Goal: Transaction & Acquisition: Register for event/course

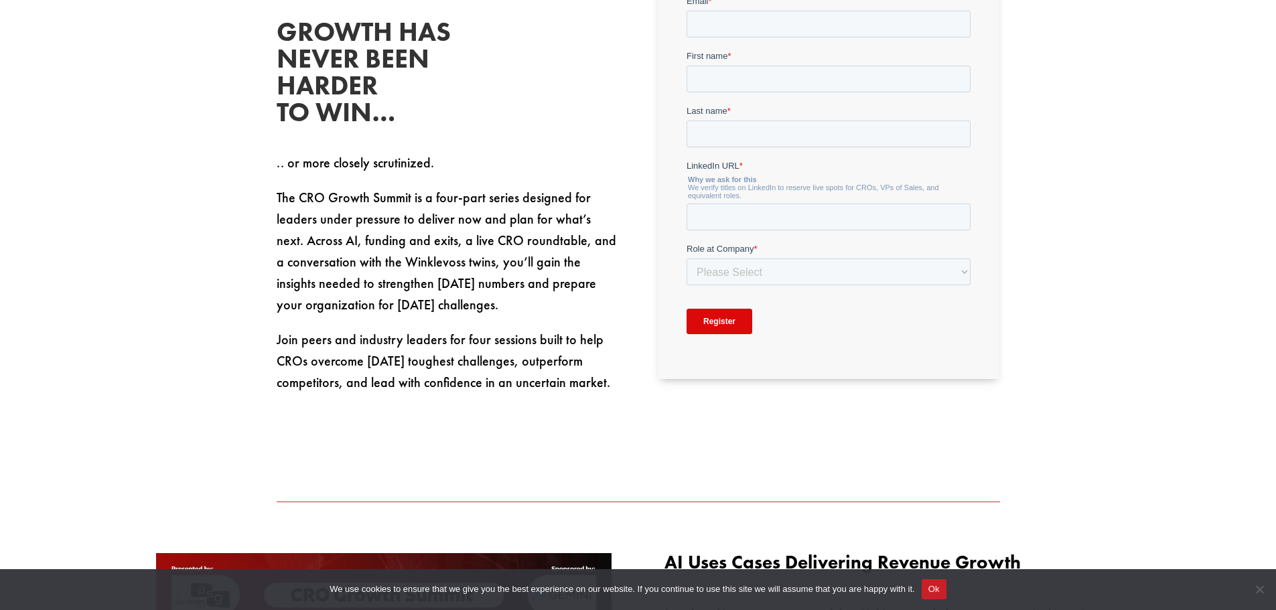
scroll to position [603, 0]
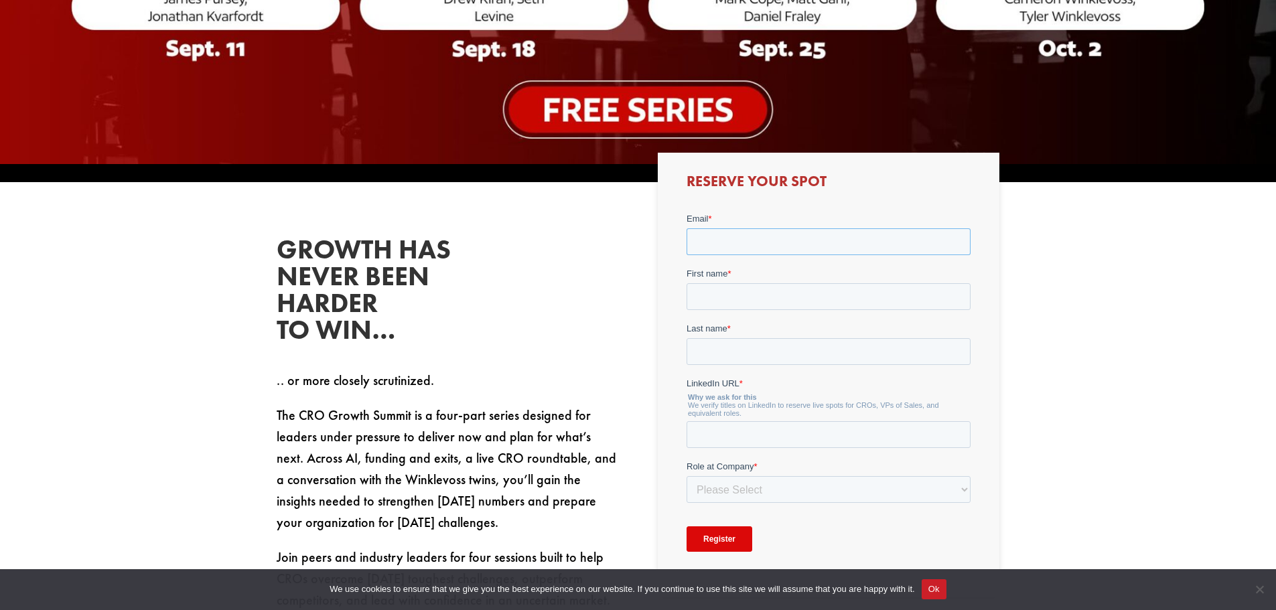
click at [753, 246] on input "Email *" at bounding box center [828, 241] width 284 height 27
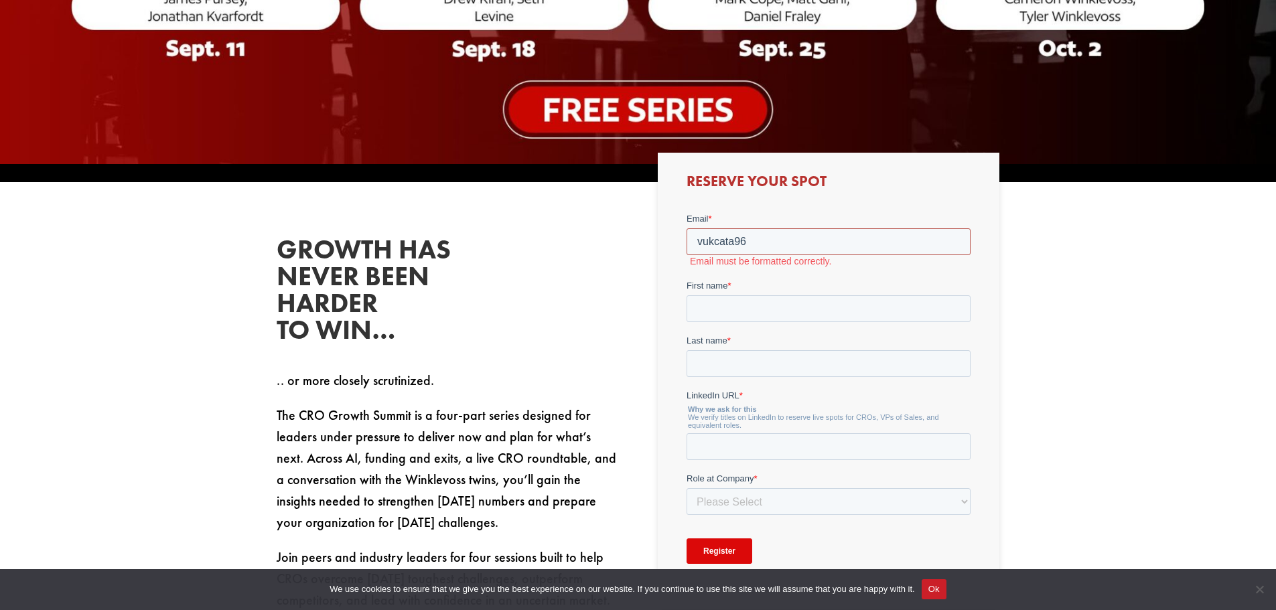
click at [780, 249] on input "vukcata96" at bounding box center [828, 241] width 284 height 27
click at [769, 236] on input "vukcata96" at bounding box center [828, 241] width 284 height 27
type input "[EMAIL_ADDRESS][DOMAIN_NAME]"
type input "Vuk"
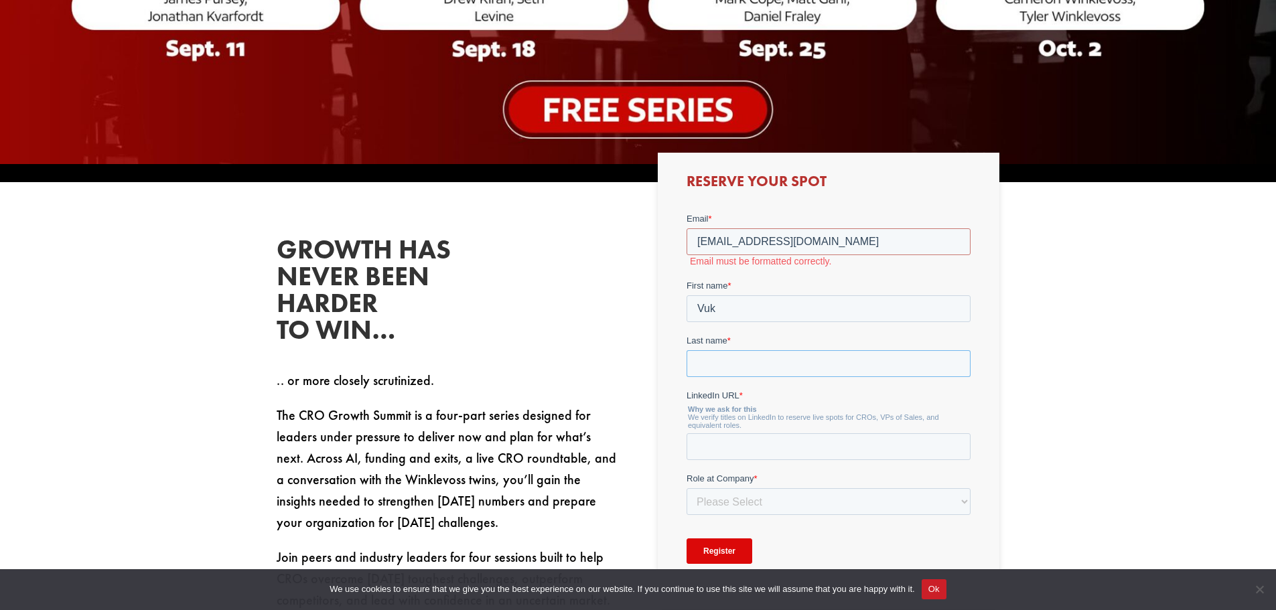
type input "[PERSON_NAME]"
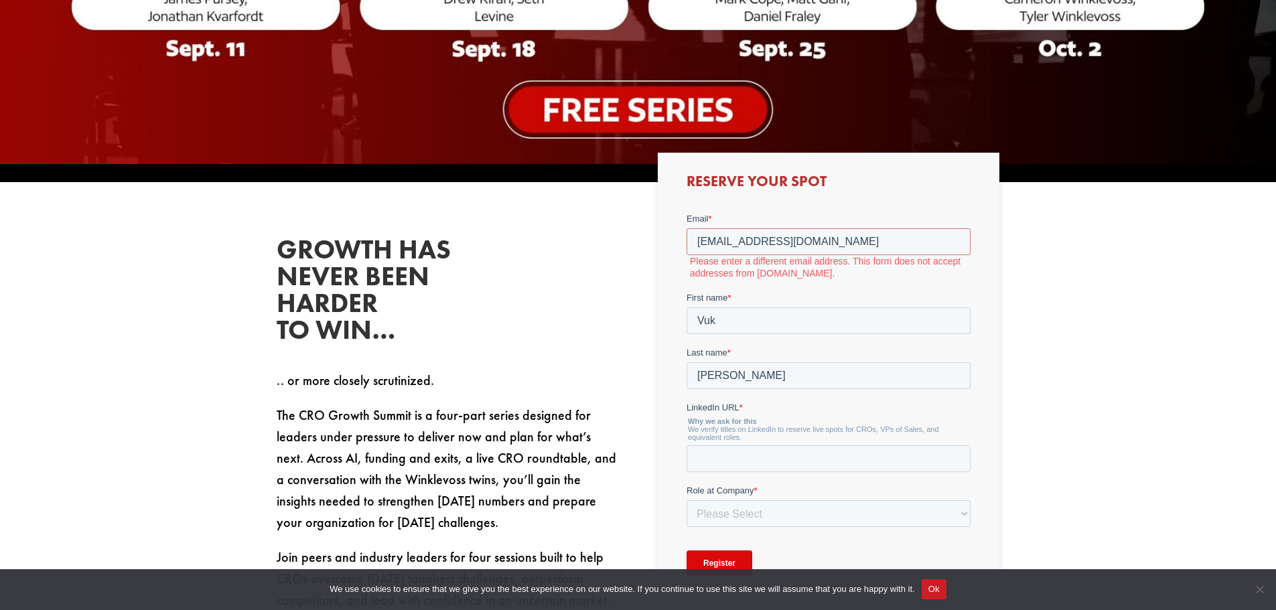
click at [742, 428] on legend "Why we ask for this We verify titles on LinkedIn to reserve live spots for CROs…" at bounding box center [828, 429] width 284 height 24
click at [823, 433] on legend "Why we ask for this We verify titles on LinkedIn to reserve live spots for CROs…" at bounding box center [828, 429] width 284 height 24
click at [810, 463] on input "LinkedIn URL *" at bounding box center [828, 458] width 284 height 27
paste input "[URL][DOMAIN_NAME]"
type input "[URL][DOMAIN_NAME]"
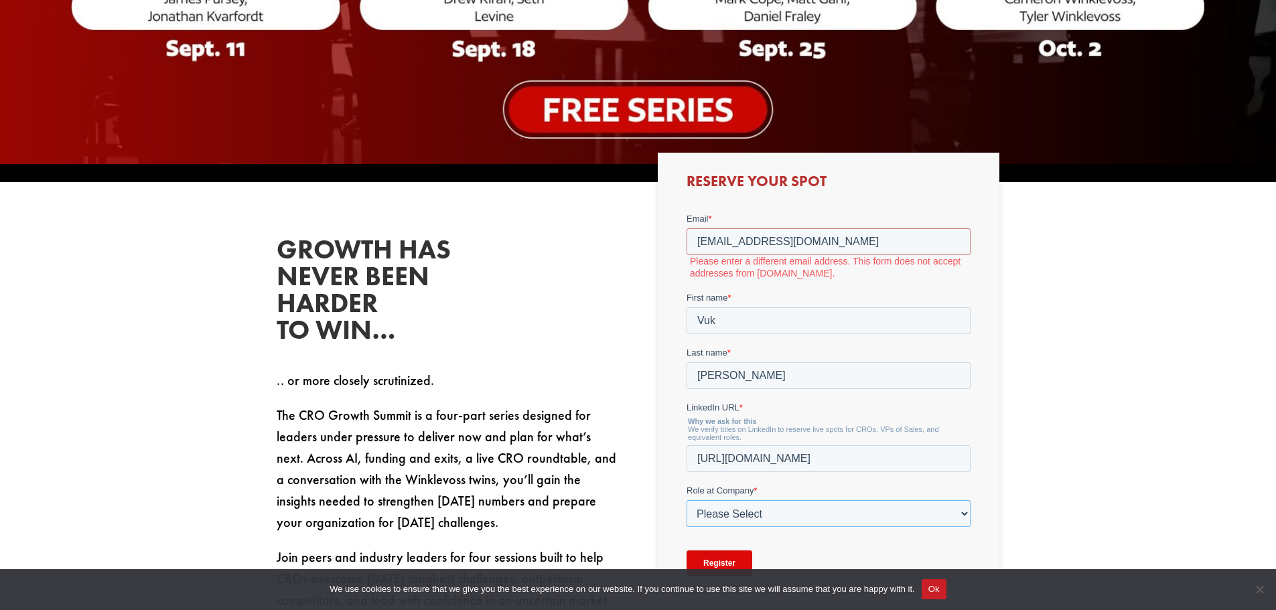
click at [809, 507] on select "Please Select C-Level (CRO, CSO, etc) Senior Leadership (VP of Sales, VP of Ena…" at bounding box center [828, 513] width 284 height 27
select select "Senior Leadership (VP of Sales, VP of Enablement, etc)"
click at [686, 500] on select "Please Select C-Level (CRO, CSO, etc) Senior Leadership (VP of Sales, VP of Ena…" at bounding box center [828, 513] width 284 height 27
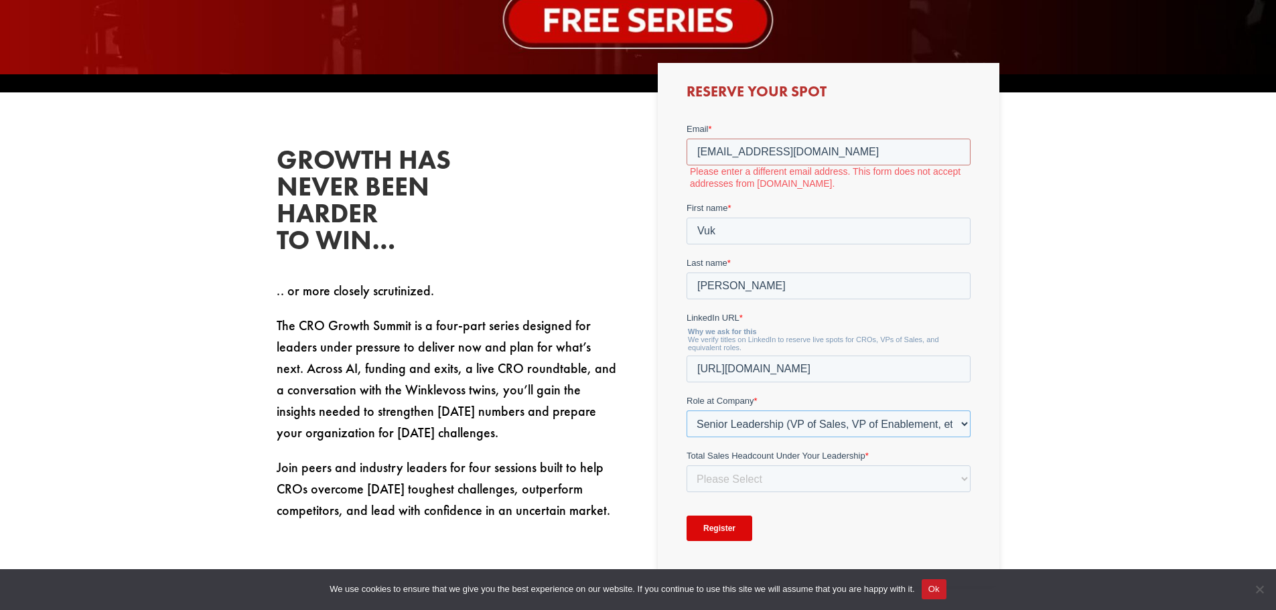
scroll to position [804, 0]
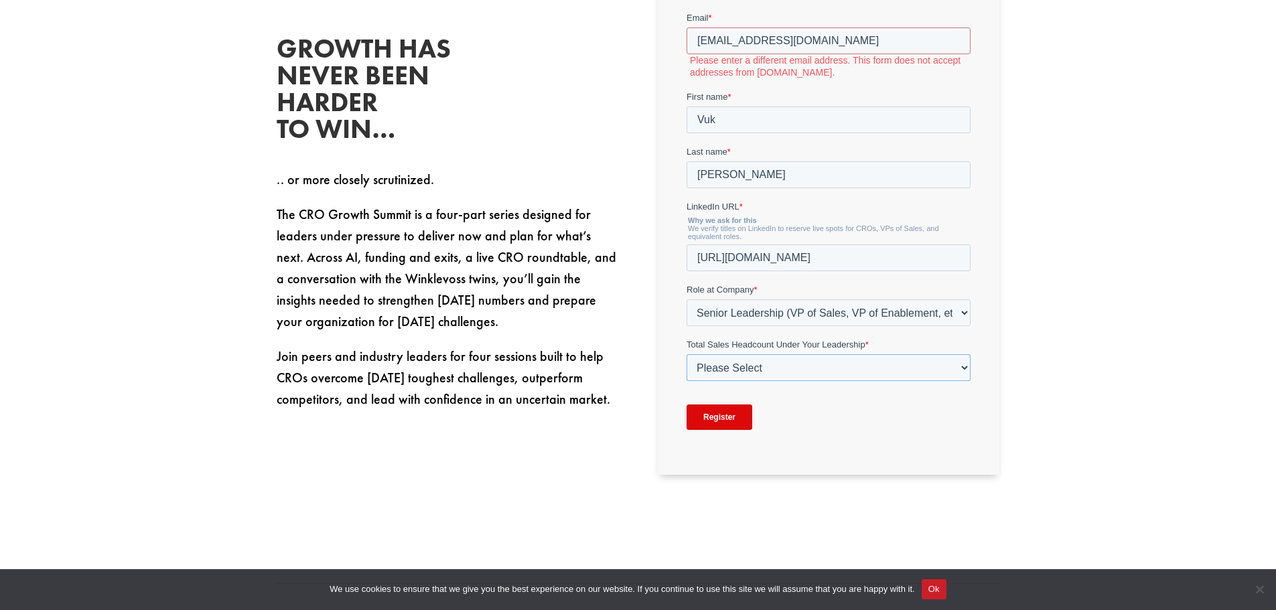
click at [758, 373] on select "Please Select Just Me 1-9 [PHONE_NUMBER] [PHONE_NUMBER]+" at bounding box center [828, 367] width 284 height 27
select select "Just Me"
click at [686, 354] on select "Please Select Just Me 1-9 [PHONE_NUMBER] [PHONE_NUMBER]+" at bounding box center [828, 367] width 284 height 27
click at [723, 422] on input "Register" at bounding box center [719, 416] width 66 height 25
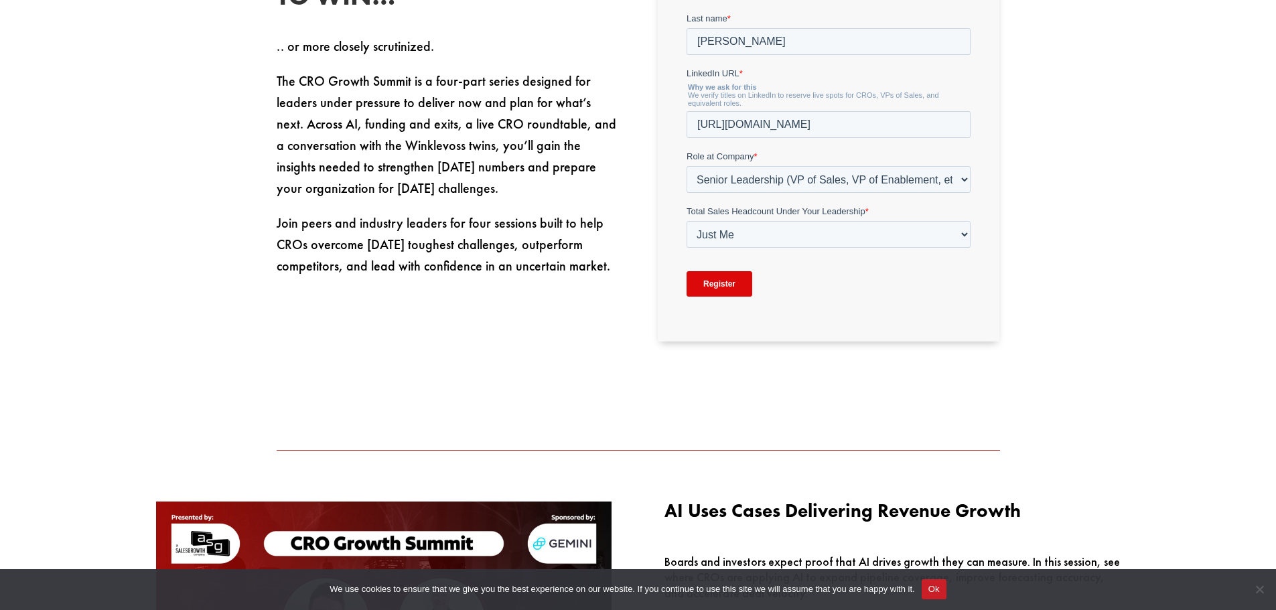
scroll to position [938, 0]
click at [706, 290] on input "Register" at bounding box center [719, 283] width 66 height 25
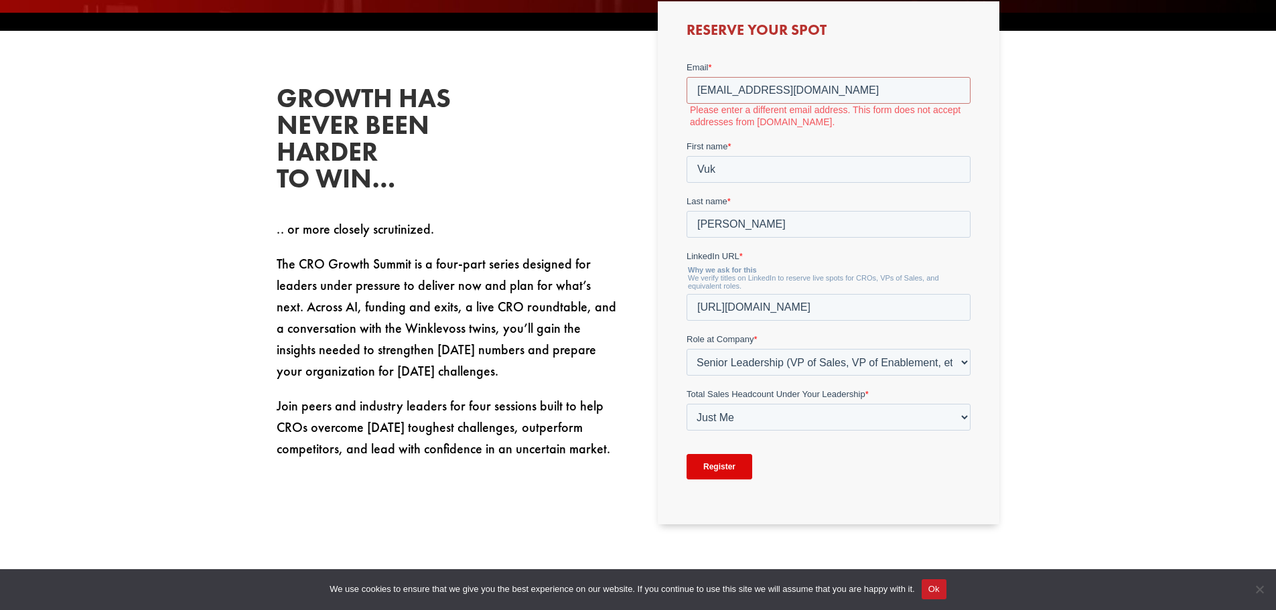
scroll to position [737, 0]
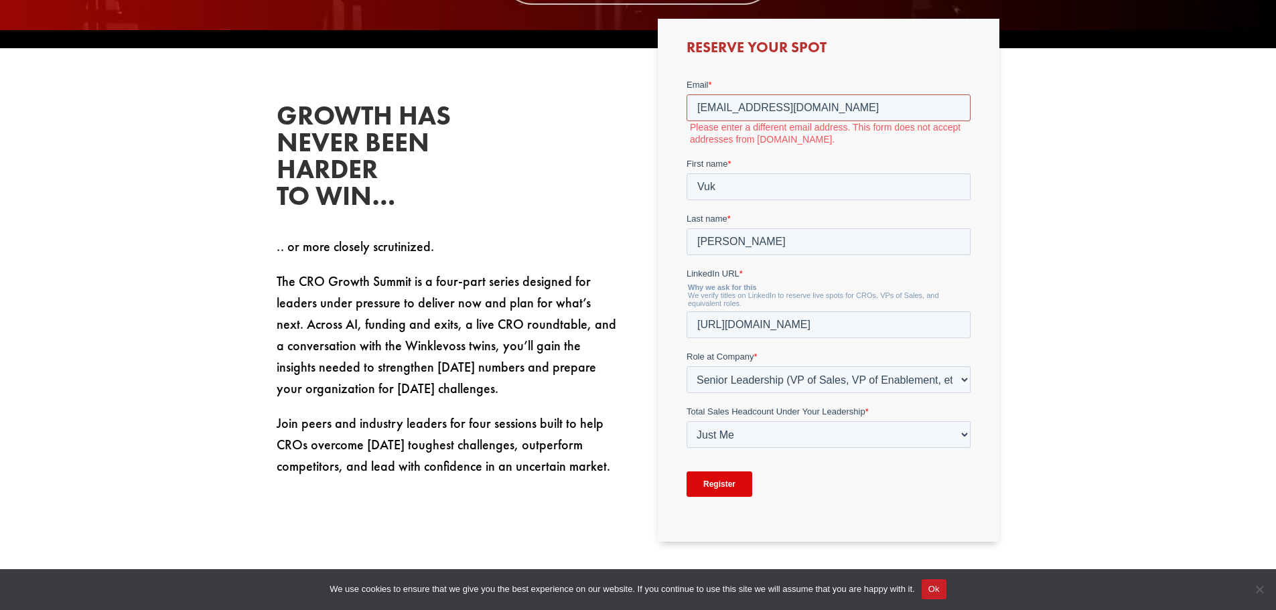
click at [804, 103] on input "[EMAIL_ADDRESS][DOMAIN_NAME]" at bounding box center [828, 107] width 284 height 27
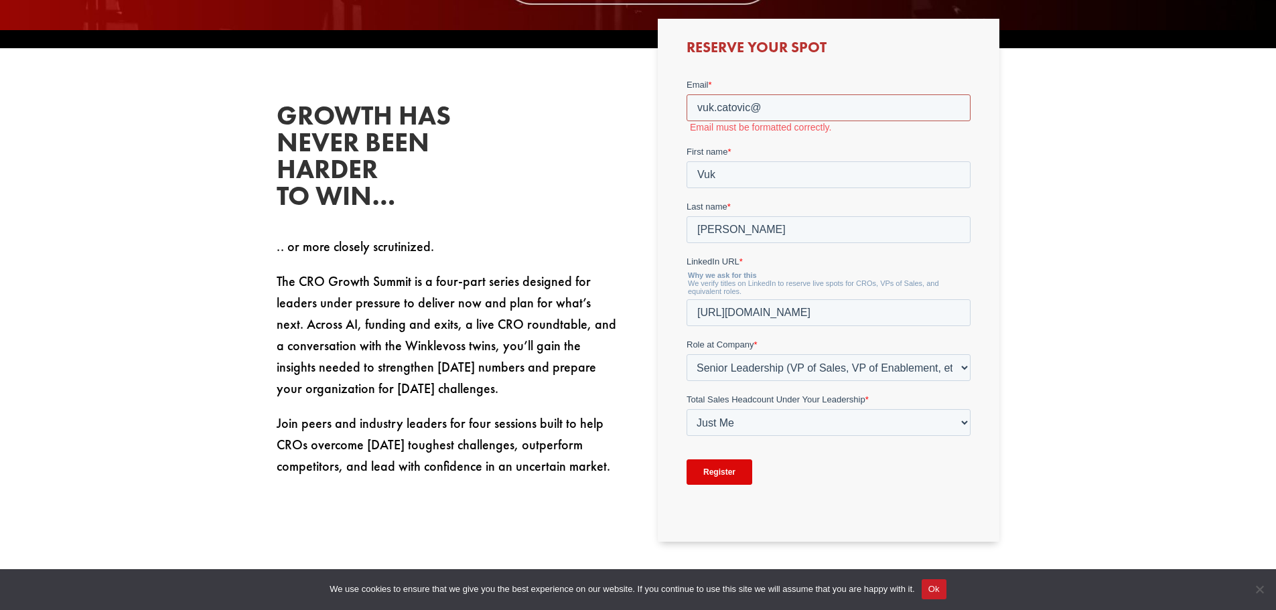
type input "[EMAIL_ADDRESS][DOMAIN_NAME]"
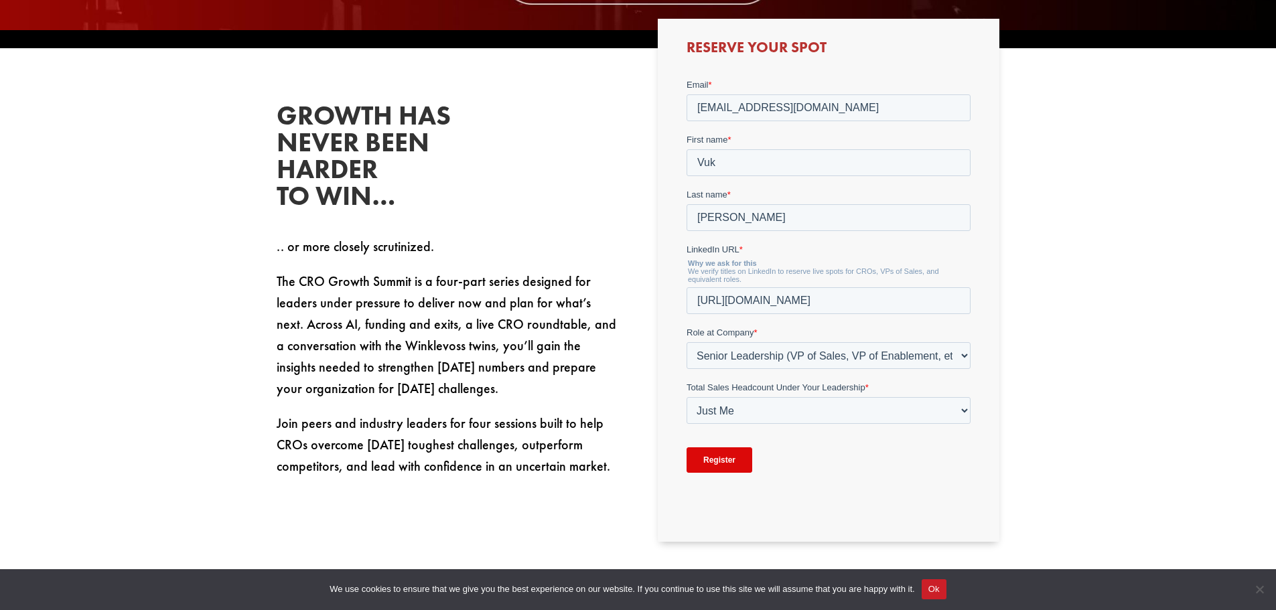
click at [729, 459] on input "Register" at bounding box center [719, 459] width 66 height 25
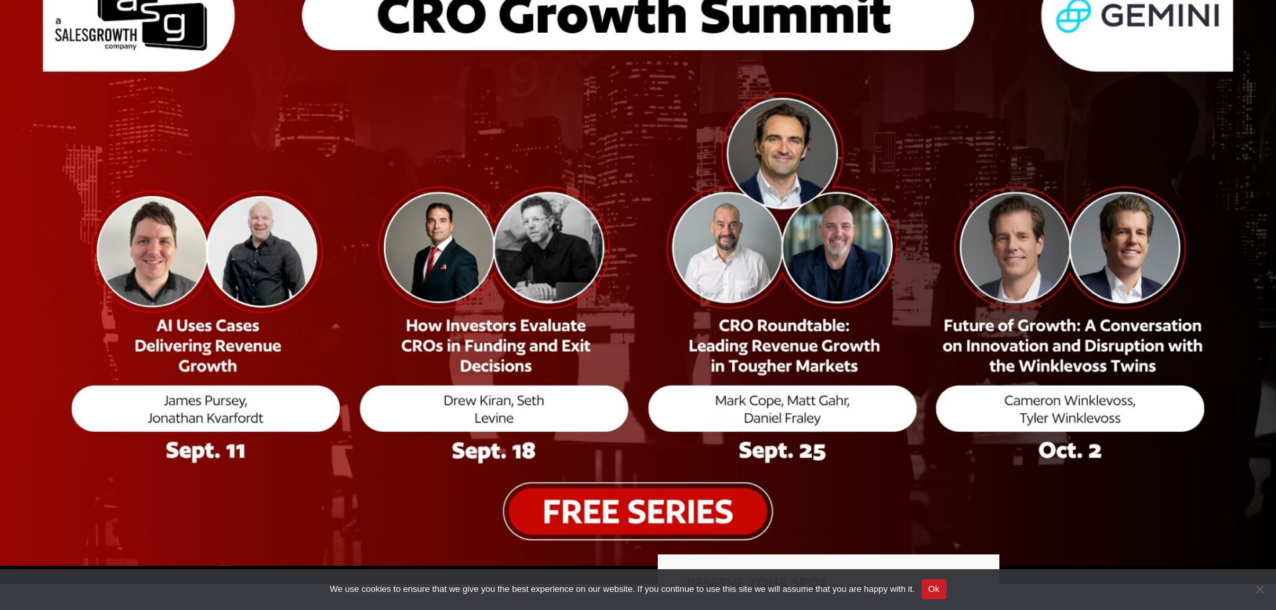
scroll to position [0, 0]
